Goal: Task Accomplishment & Management: Use online tool/utility

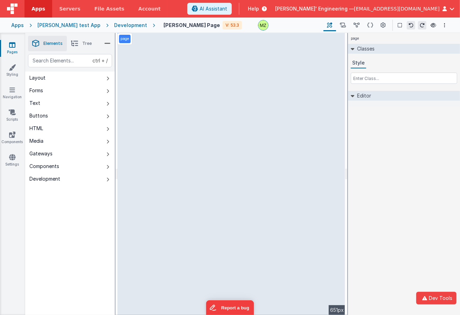
select select "email"
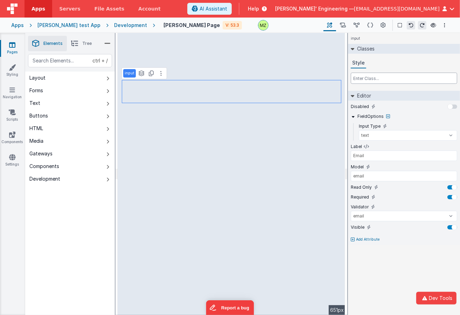
click at [374, 81] on input "text" at bounding box center [404, 78] width 107 height 11
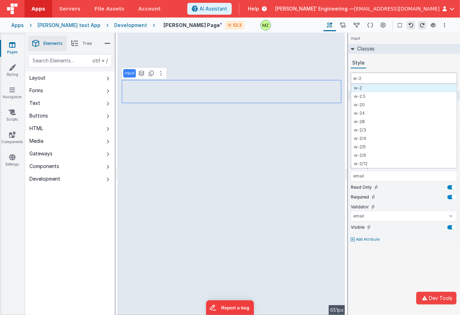
type input "w-24"
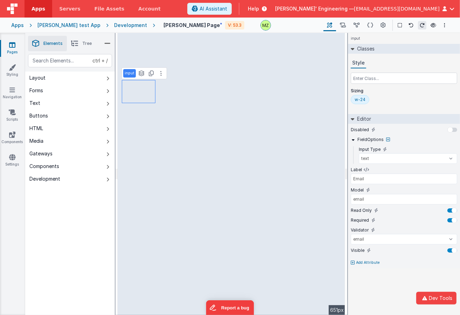
click at [358, 101] on div "w-24" at bounding box center [360, 100] width 11 height 6
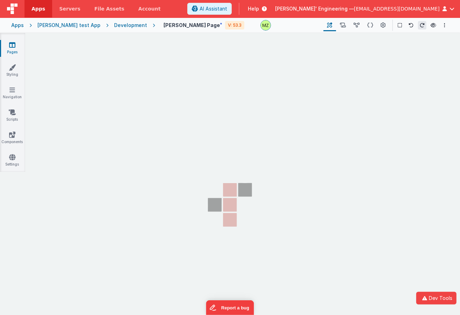
click at [247, 77] on section "Pages Styling Navigation Scripts Components Settings" at bounding box center [230, 181] width 460 height 296
